Goal: Task Accomplishment & Management: Use online tool/utility

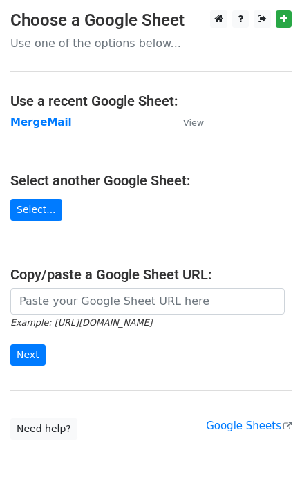
click at [50, 129] on td "MergeMail" at bounding box center [89, 123] width 159 height 16
click at [50, 126] on strong "MergeMail" at bounding box center [40, 122] width 61 height 12
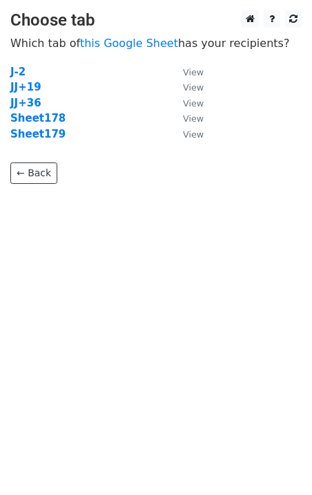
click at [44, 142] on p "← Back" at bounding box center [156, 163] width 292 height 42
click at [44, 141] on td "Sheet179" at bounding box center [89, 134] width 159 height 16
click at [44, 139] on strong "Sheet179" at bounding box center [37, 134] width 55 height 12
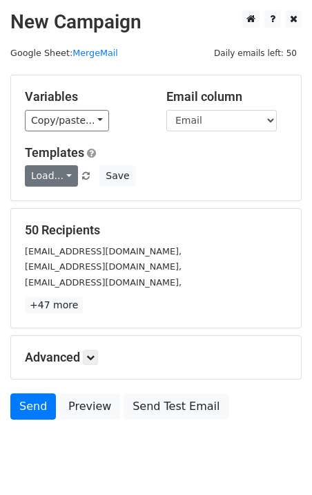
click at [44, 180] on link "Load..." at bounding box center [51, 175] width 53 height 21
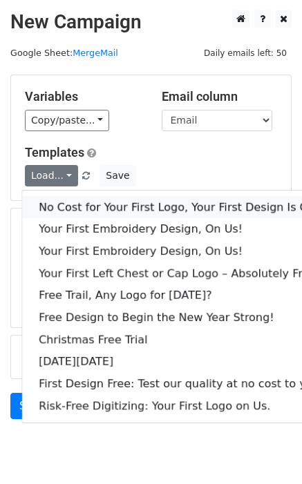
click at [67, 206] on link "No Cost for Your First Logo, Your First Design Is On Us!" at bounding box center [188, 207] width 332 height 22
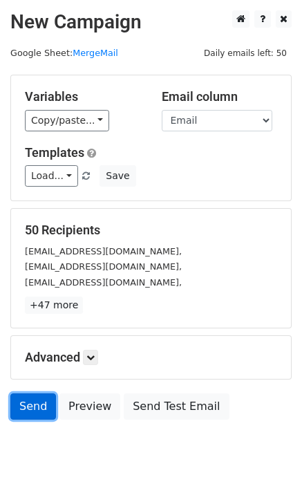
click at [38, 399] on link "Send" at bounding box center [33, 406] width 46 height 26
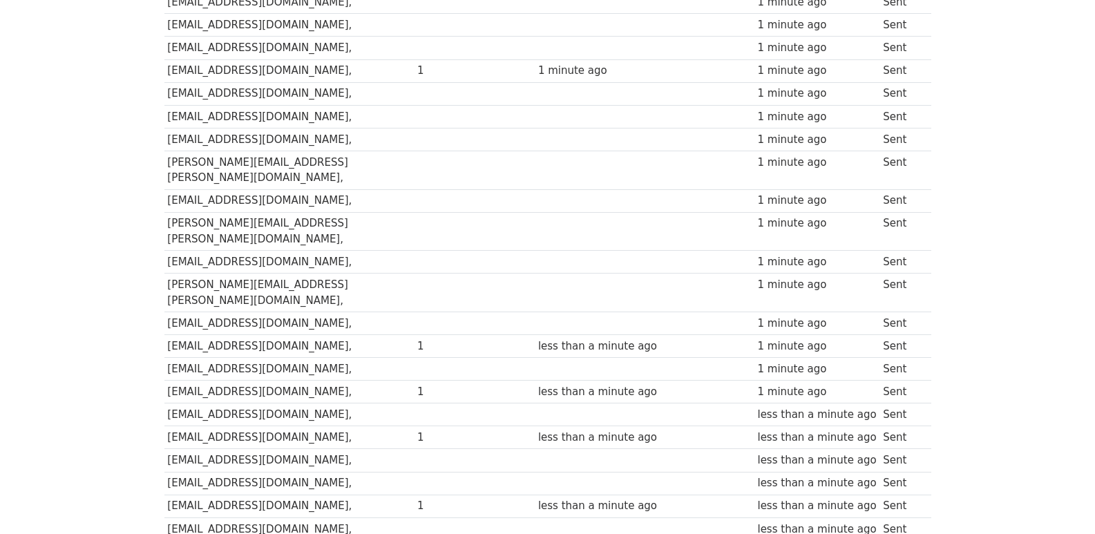
scroll to position [962, 0]
